Goal: Check status: Check status

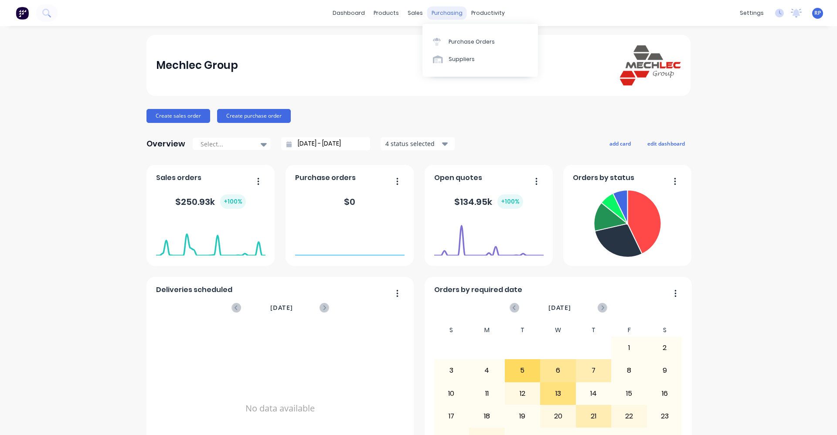
click at [417, 11] on div "purchasing" at bounding box center [447, 13] width 40 height 13
click at [417, 42] on div "Purchase Orders" at bounding box center [472, 42] width 46 height 8
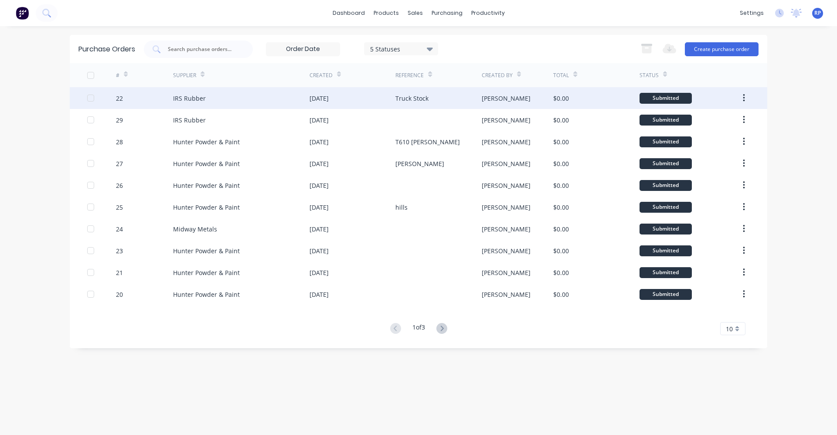
click at [331, 103] on div "[DATE]" at bounding box center [353, 98] width 86 height 22
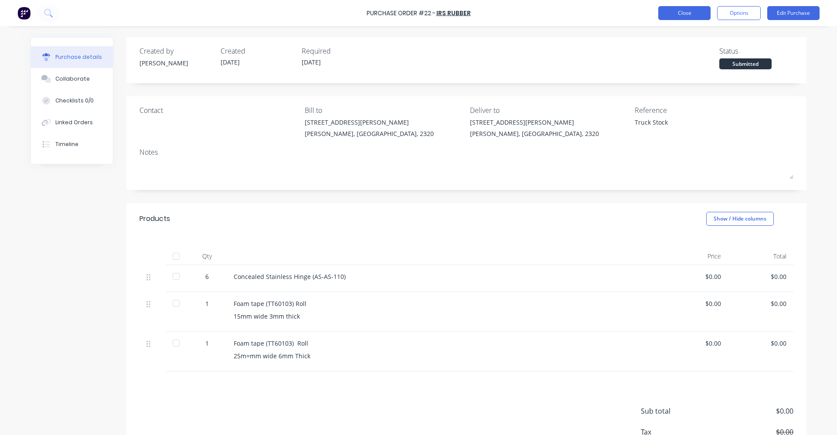
click at [417, 10] on button "Close" at bounding box center [684, 13] width 52 height 14
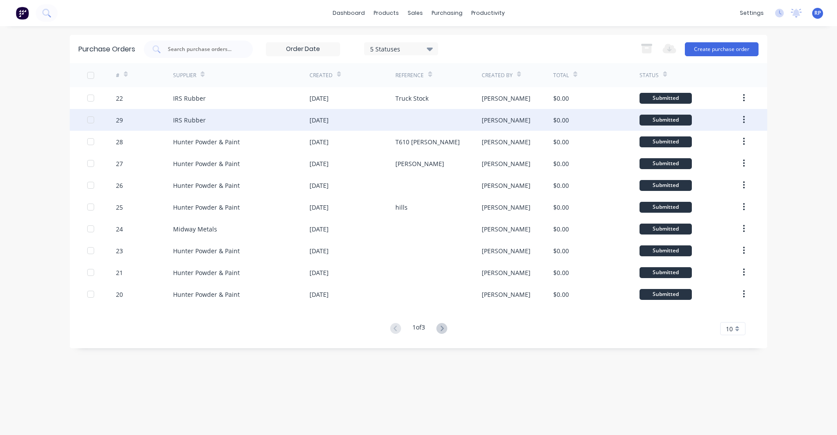
click at [309, 126] on div "IRS Rubber" at bounding box center [241, 120] width 136 height 22
